Goal: Obtain resource: Download file/media

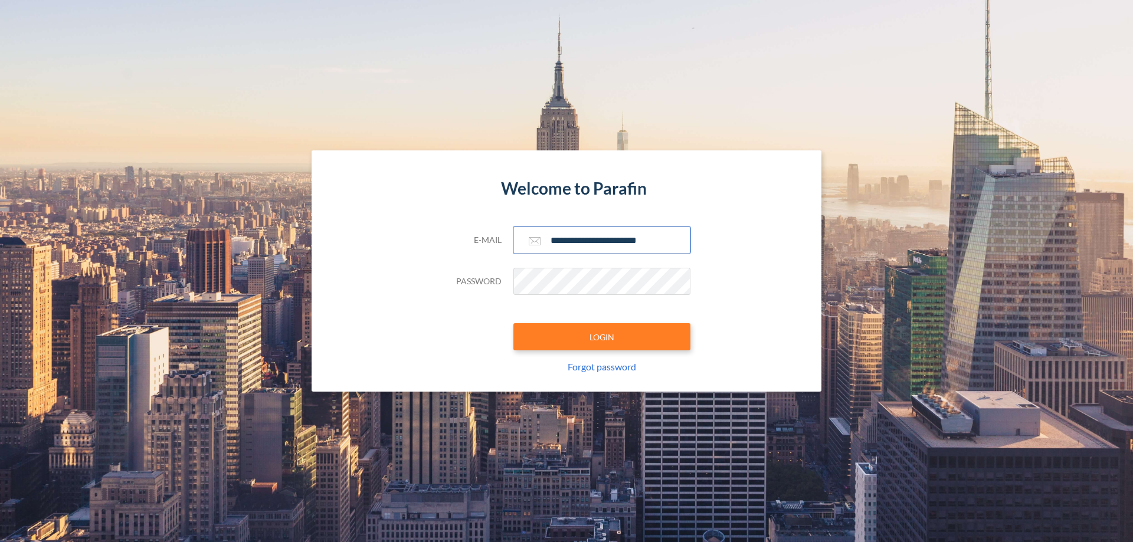
type input "**********"
click at [602, 337] on button "LOGIN" at bounding box center [601, 336] width 177 height 27
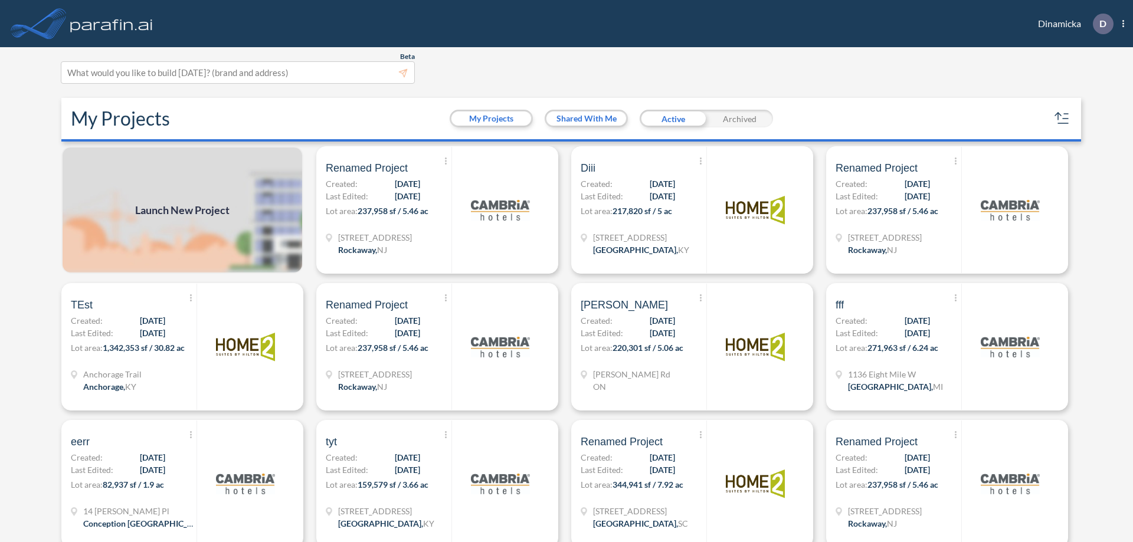
scroll to position [3, 0]
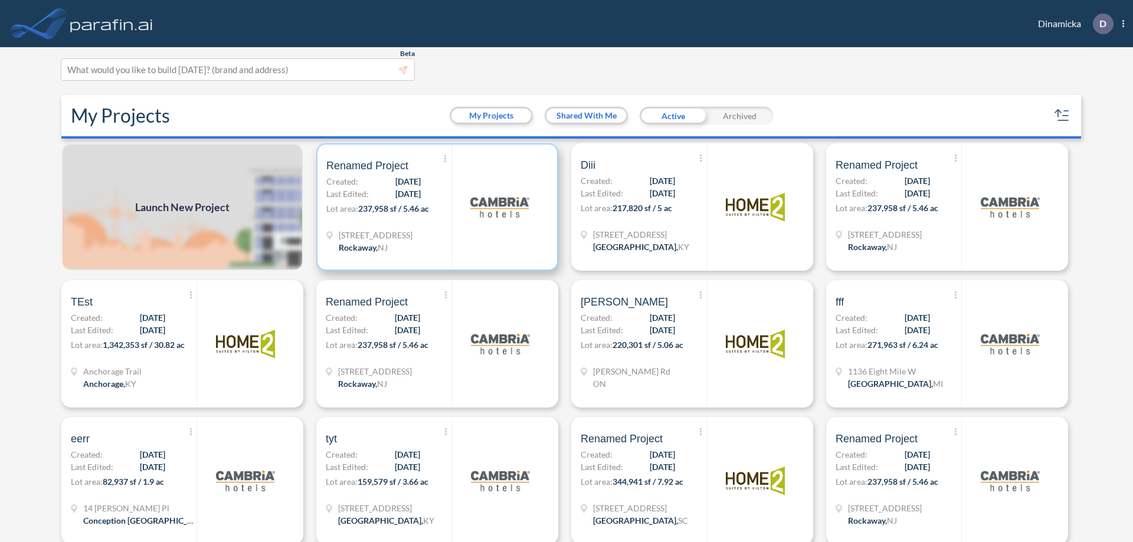
click at [435, 207] on p "Lot area: 237,958 sf / 5.46 ac" at bounding box center [388, 210] width 125 height 17
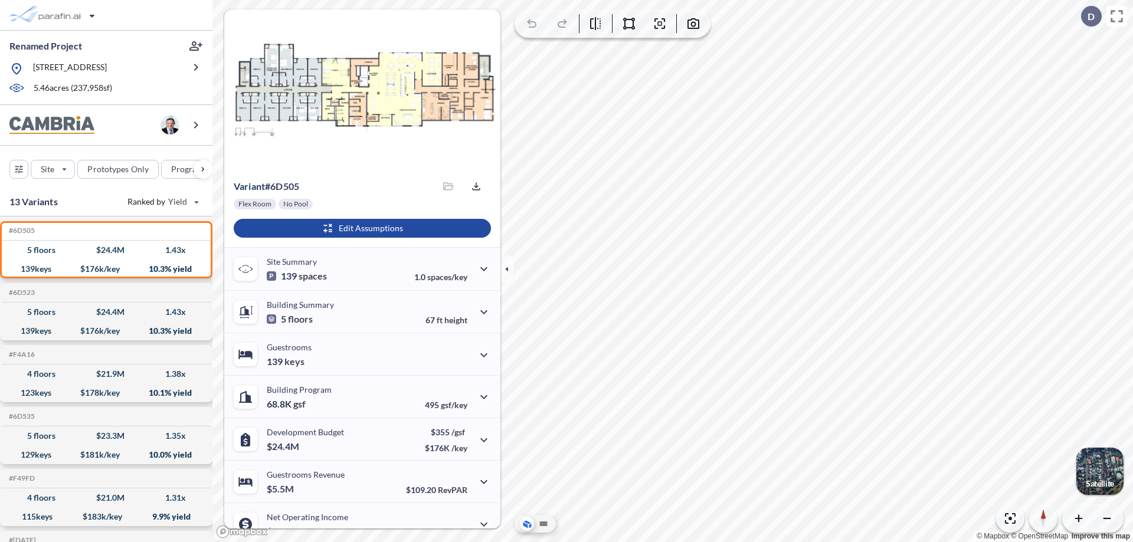
scroll to position [60, 0]
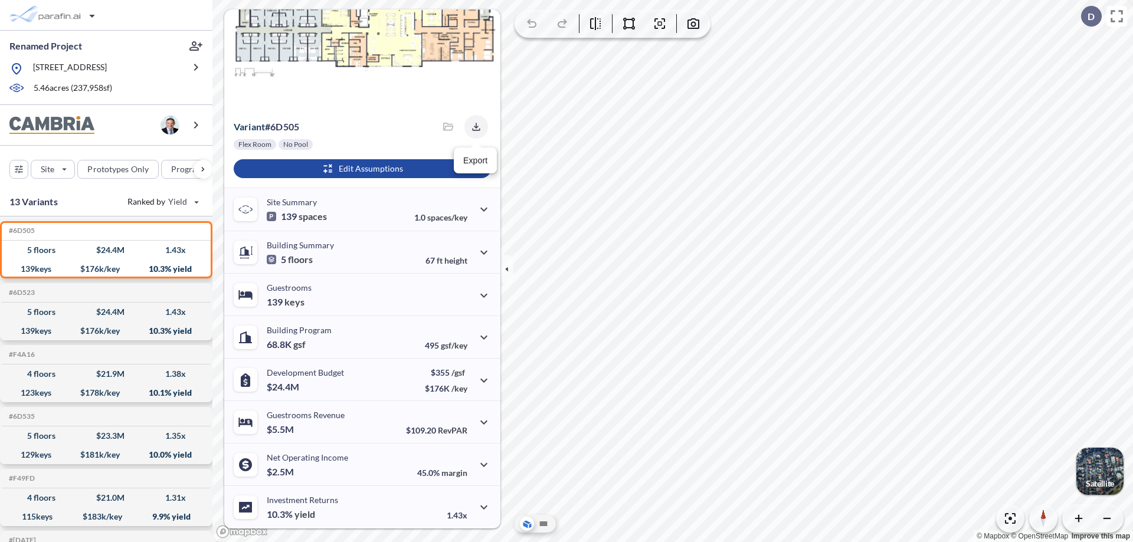
click at [472, 127] on icon "button" at bounding box center [476, 127] width 8 height 8
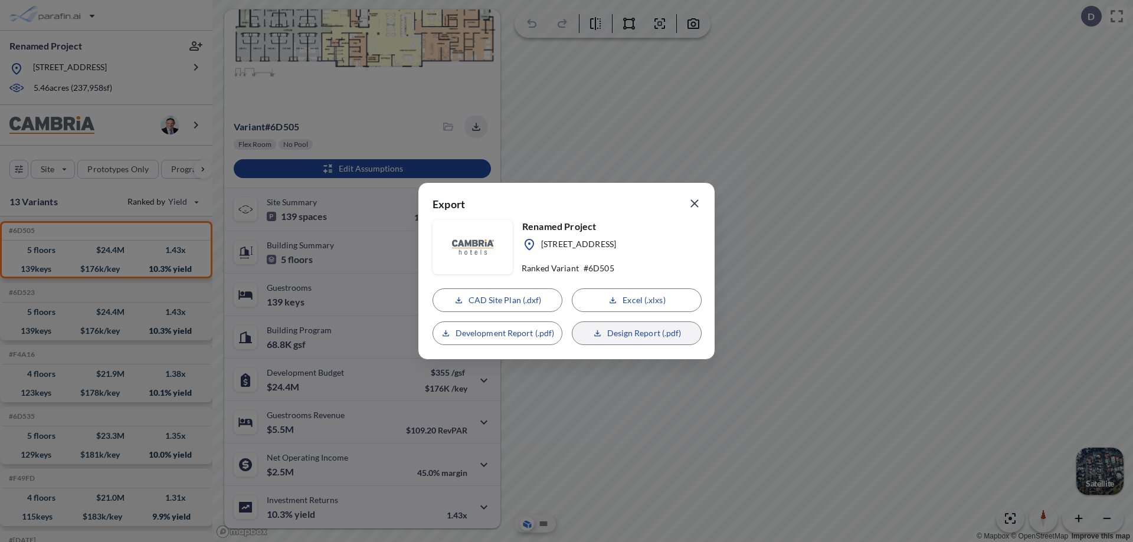
click at [636, 333] on p "Design Report (.pdf)" at bounding box center [644, 333] width 74 height 12
